Goal: Check status: Check status

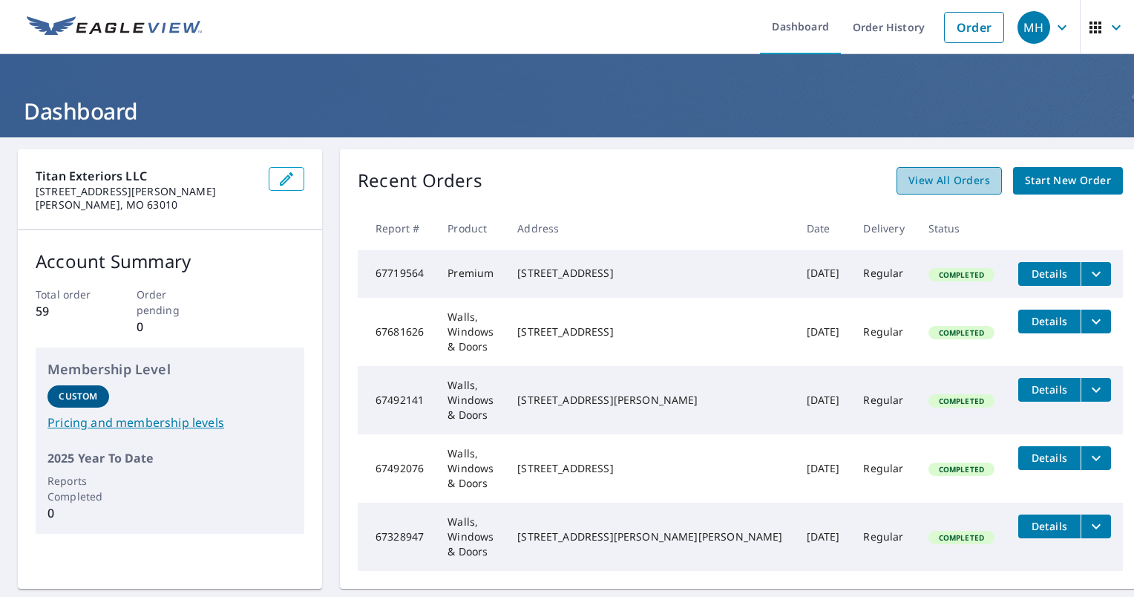
click at [919, 185] on span "View All Orders" at bounding box center [949, 180] width 82 height 19
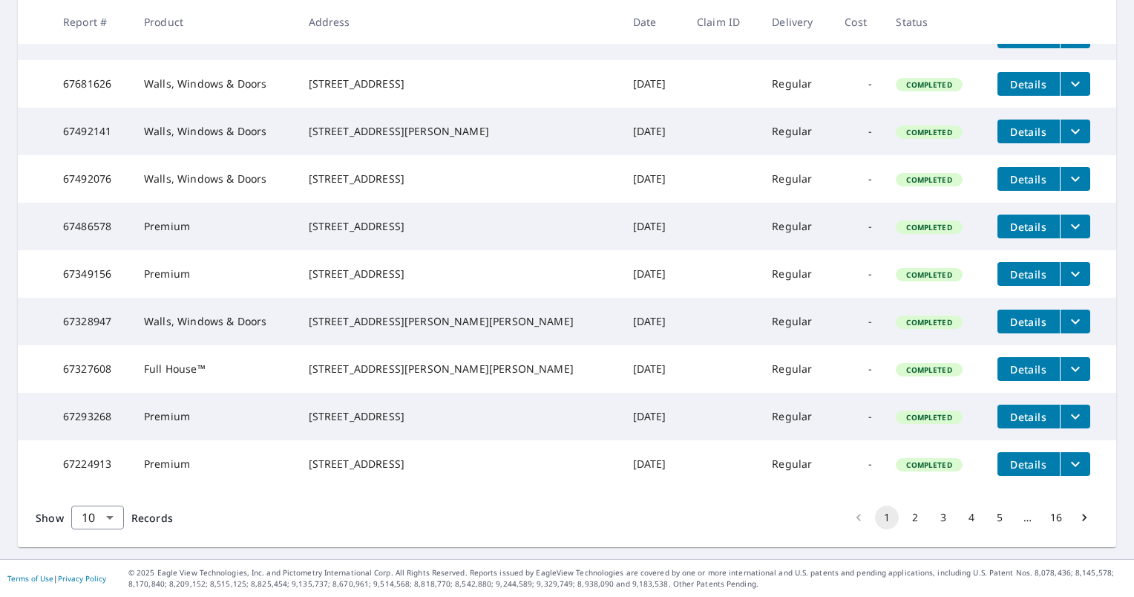
scroll to position [375, 0]
click at [99, 519] on body "MH MH Dashboard Order History Order MH Dashboard / Order History Order History …" at bounding box center [567, 298] width 1134 height 597
click at [79, 571] on li "100" at bounding box center [96, 565] width 53 height 27
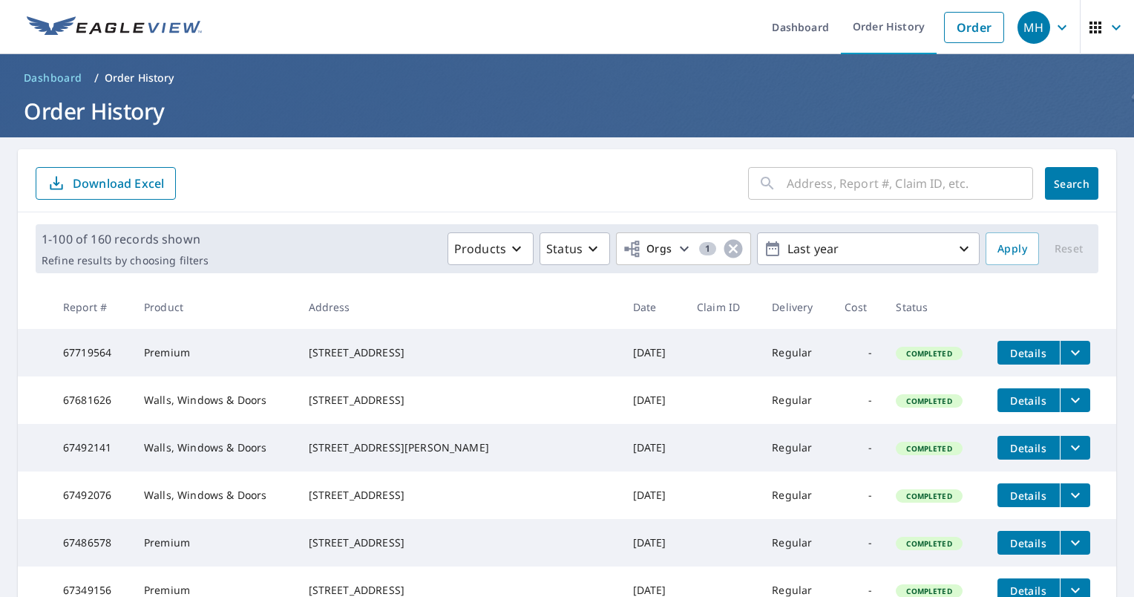
drag, startPoint x: 832, startPoint y: 205, endPoint x: 840, endPoint y: 197, distance: 11.5
click at [832, 204] on div "​ Search Download Excel" at bounding box center [567, 180] width 1098 height 63
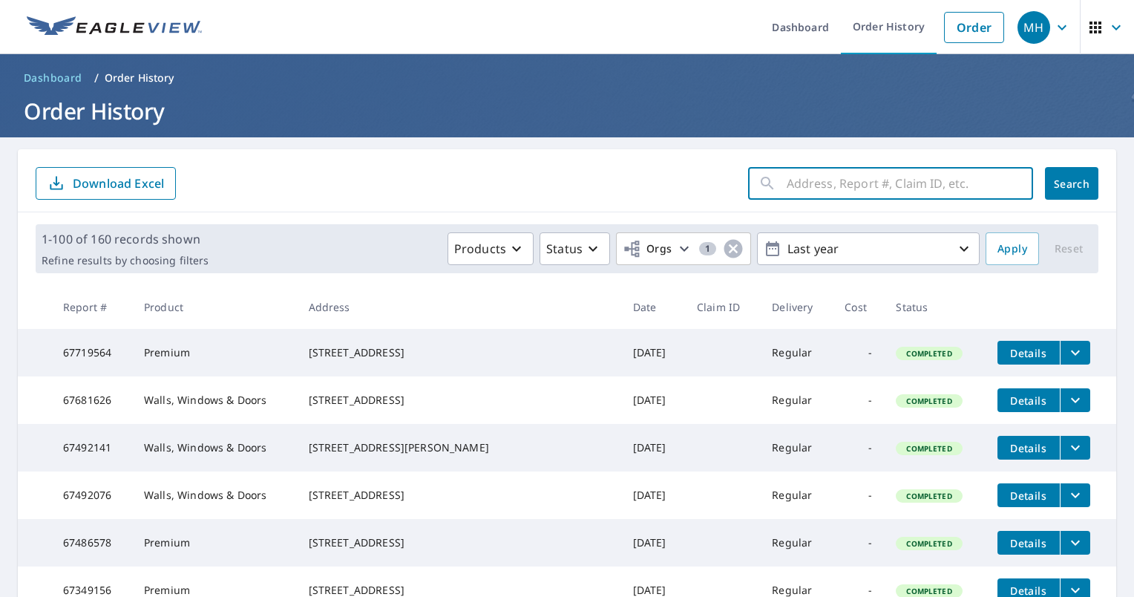
click at [842, 195] on input "text" at bounding box center [910, 183] width 246 height 42
type input "1 Buck"
click button "Search" at bounding box center [1071, 183] width 53 height 33
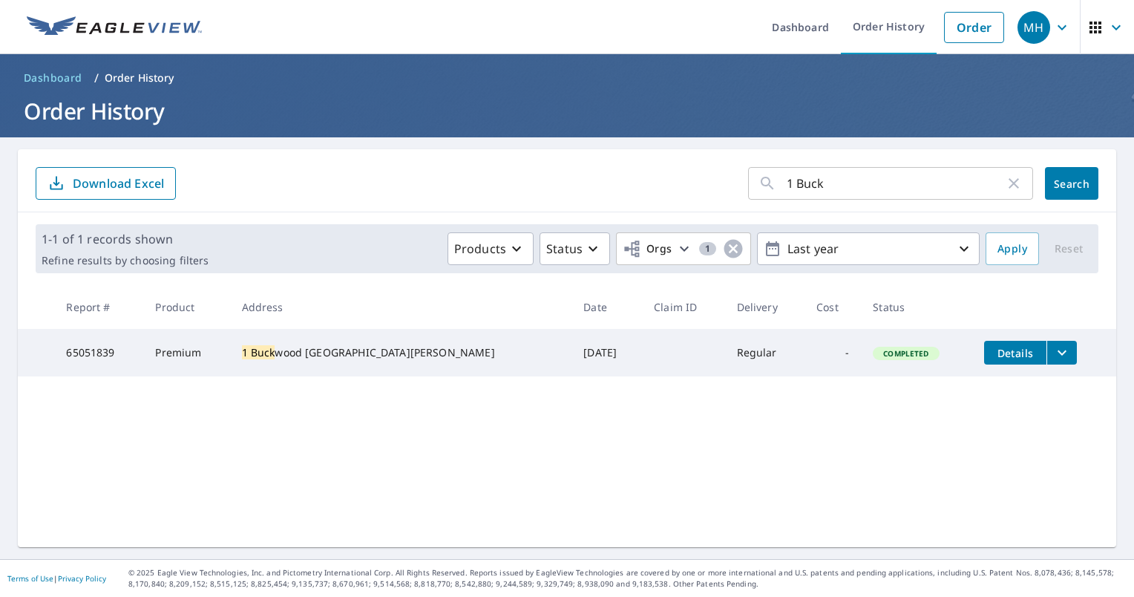
click at [76, 348] on td "65051839" at bounding box center [98, 352] width 89 height 47
click at [280, 359] on div "1 Buck wood Ct Fenton, MO 63026" at bounding box center [401, 352] width 318 height 15
click at [278, 357] on div "1 Buck wood Ct Fenton, MO 63026" at bounding box center [401, 352] width 318 height 15
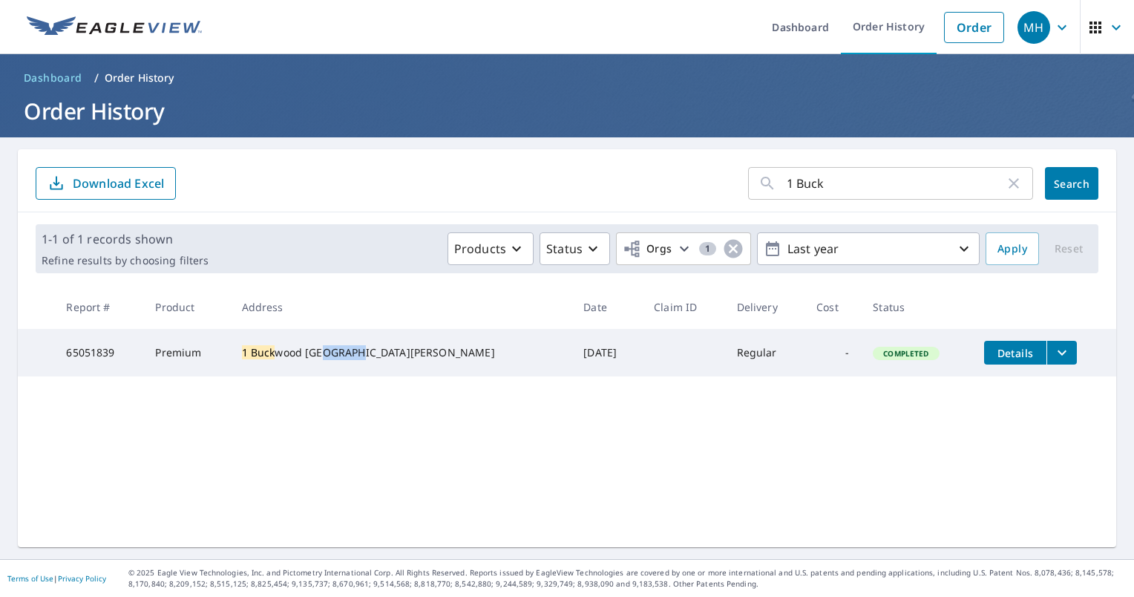
click at [278, 357] on div "1 Buck wood Ct Fenton, MO 63026" at bounding box center [401, 352] width 318 height 15
click at [972, 374] on td "Details" at bounding box center [1044, 352] width 144 height 47
click at [993, 356] on span "Details" at bounding box center [1015, 353] width 45 height 14
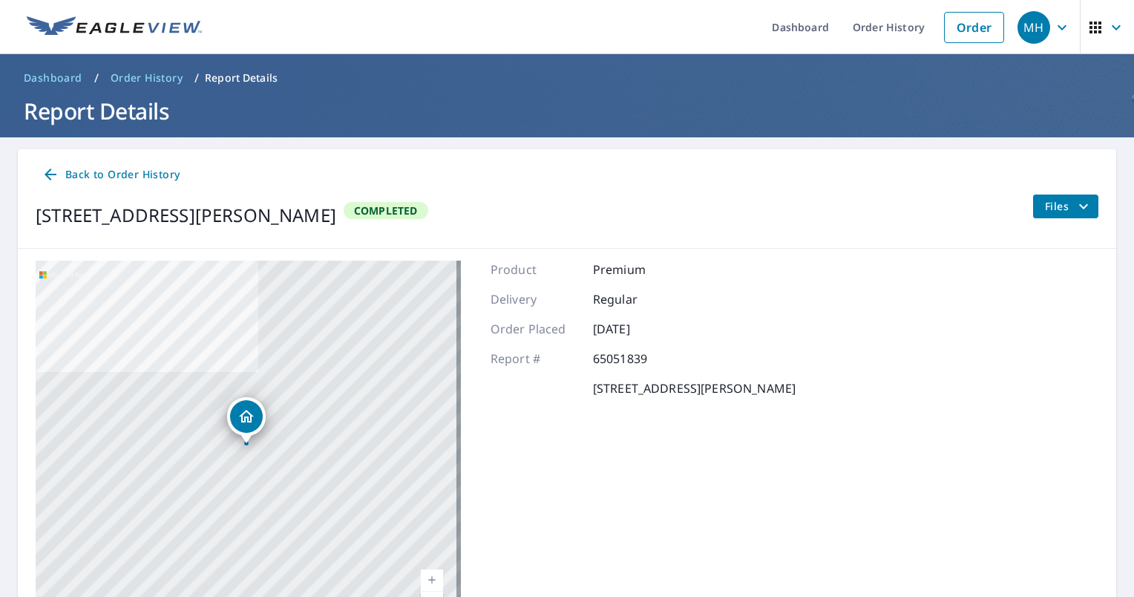
click at [1038, 223] on div "Files" at bounding box center [1065, 215] width 66 height 42
click at [1045, 211] on span "Files" at bounding box center [1068, 206] width 47 height 18
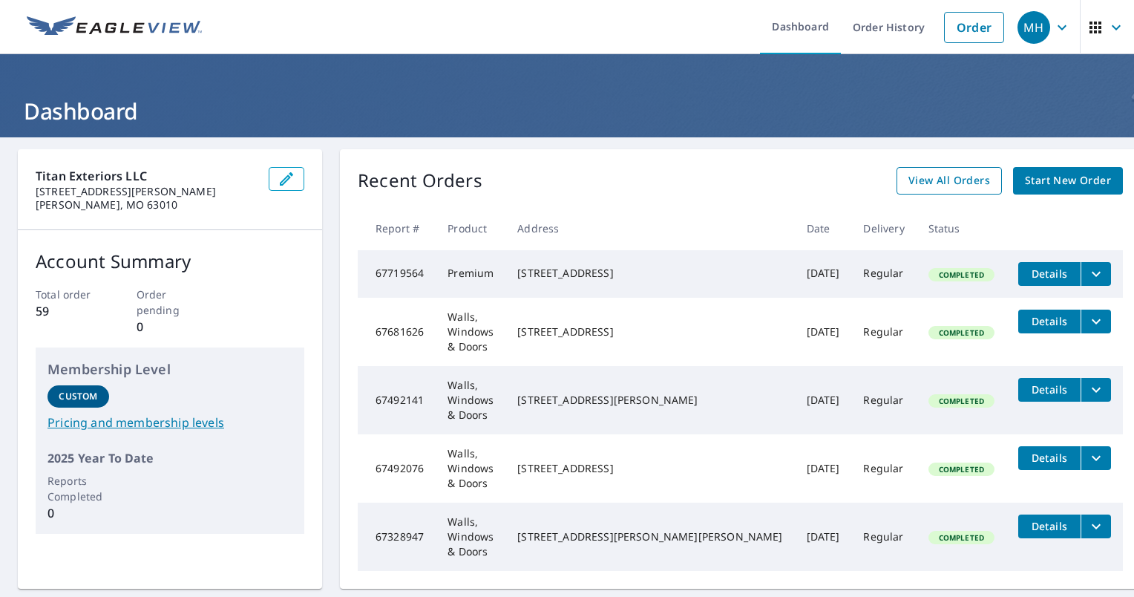
click at [935, 175] on span "View All Orders" at bounding box center [949, 180] width 82 height 19
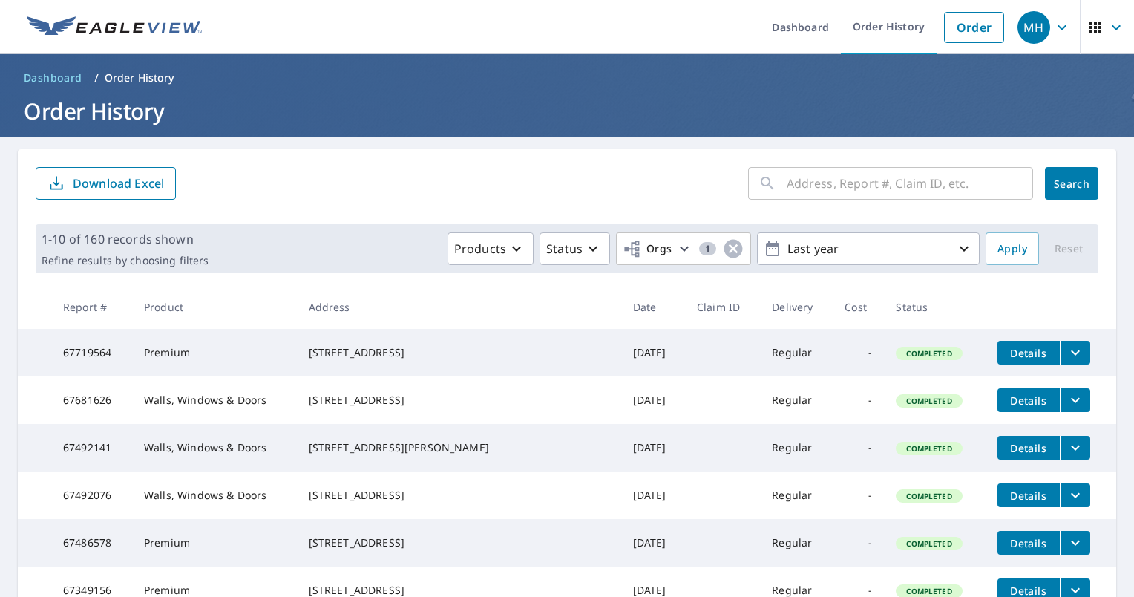
click at [848, 184] on input "text" at bounding box center [910, 183] width 246 height 42
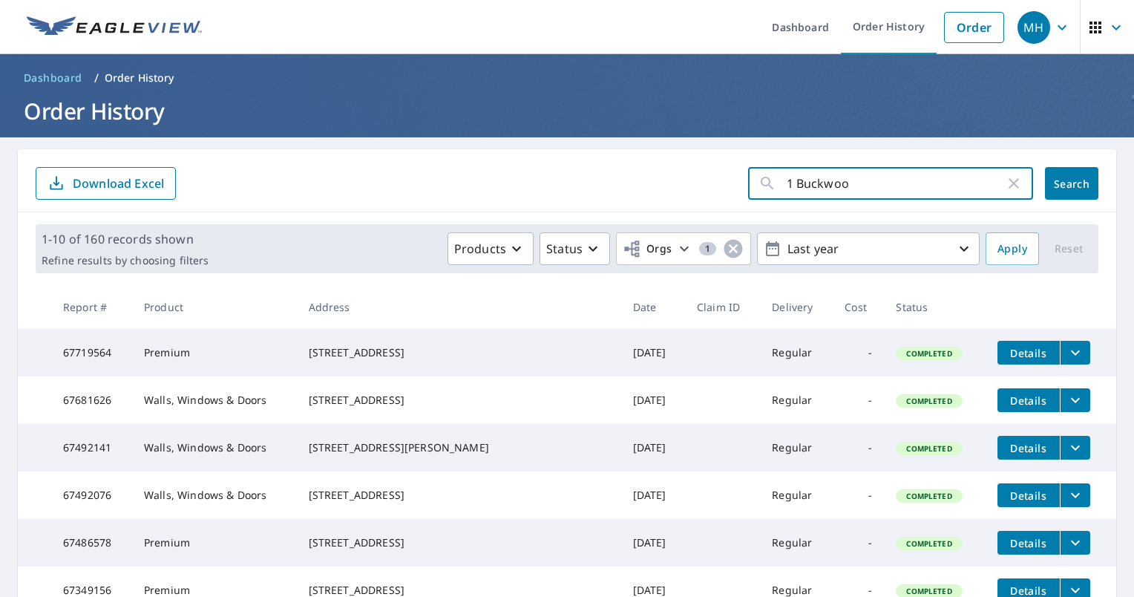
type input "1 Buckwood"
click button "Search" at bounding box center [1071, 183] width 53 height 33
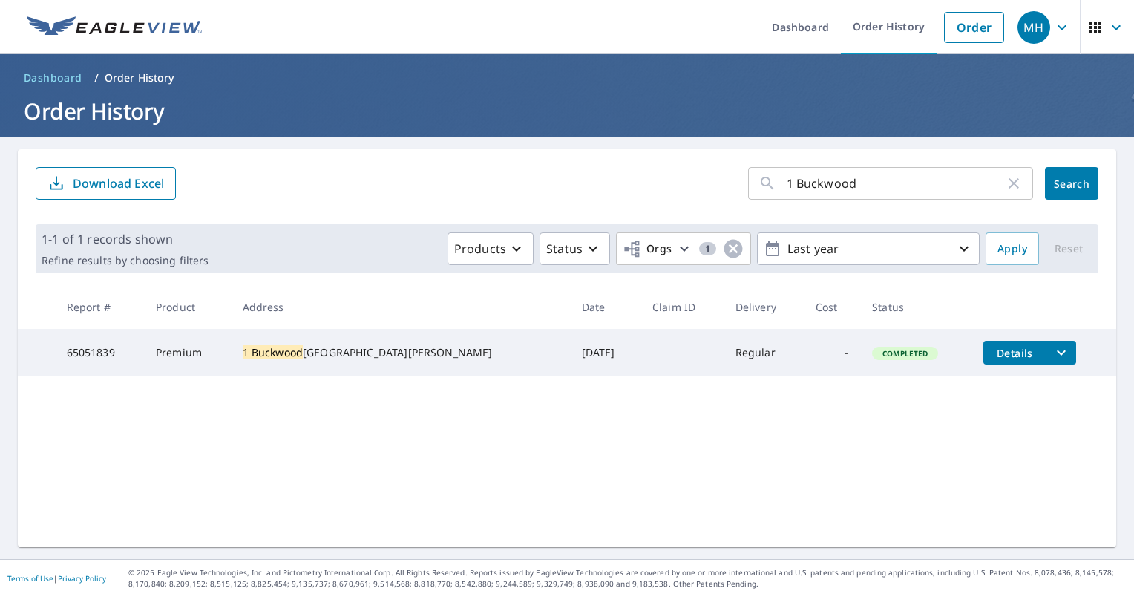
click at [275, 360] on div "1 Buckwood Ct Fenton, MO 63026" at bounding box center [400, 352] width 315 height 15
click at [96, 337] on td "65051839" at bounding box center [99, 352] width 89 height 47
click at [992, 350] on span "Details" at bounding box center [1014, 353] width 45 height 14
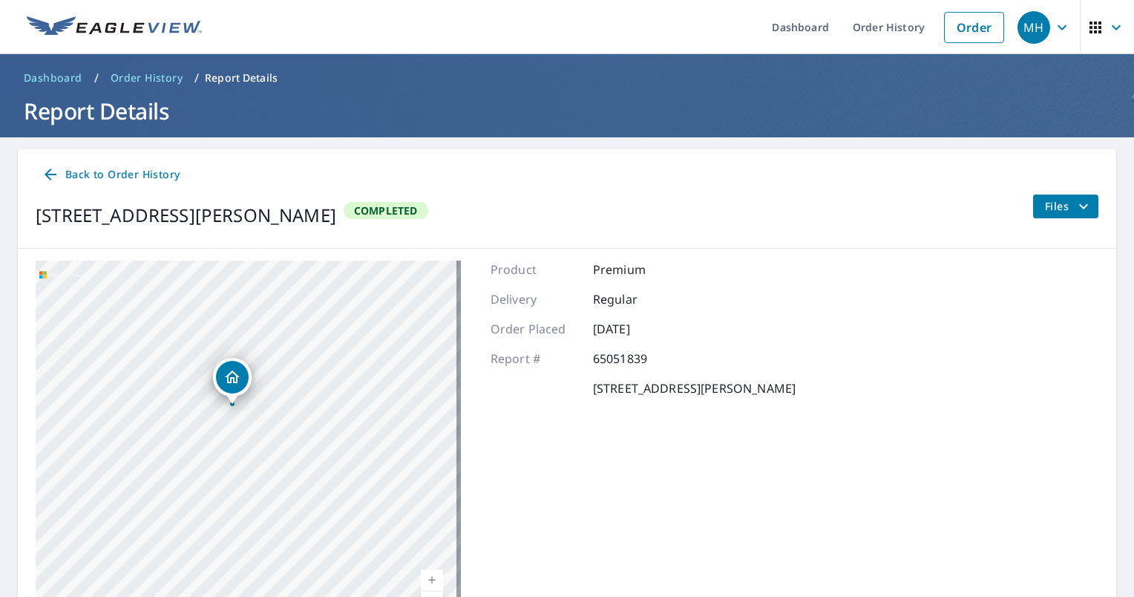
click at [1078, 208] on icon "filesDropdownBtn-65051839" at bounding box center [1083, 206] width 18 height 18
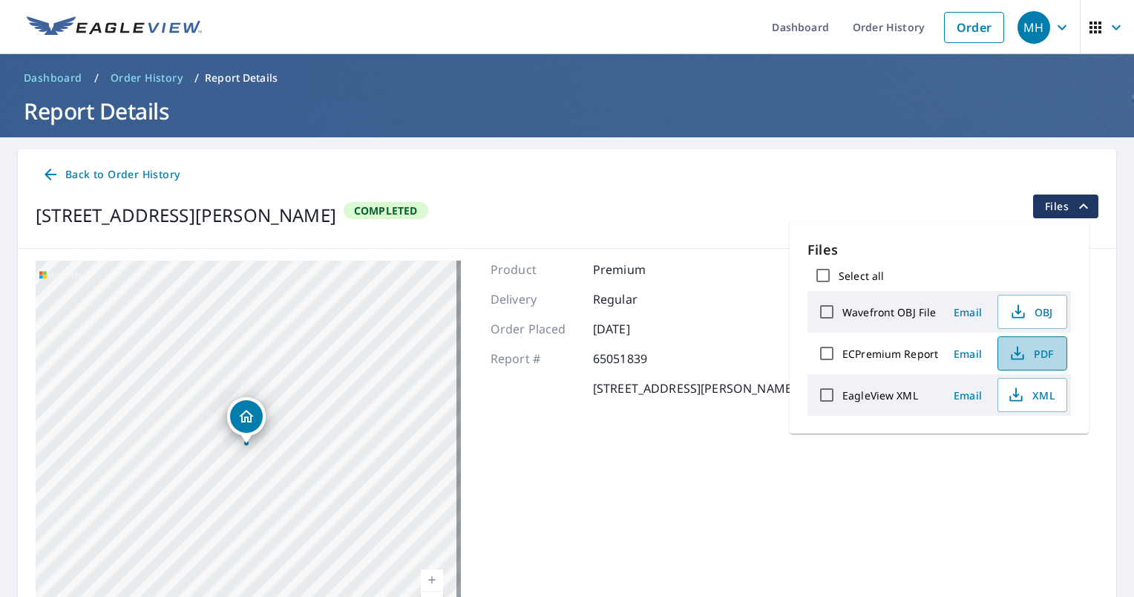
click at [1028, 364] on button "PDF" at bounding box center [1032, 353] width 70 height 34
